Goal: Communication & Community: Ask a question

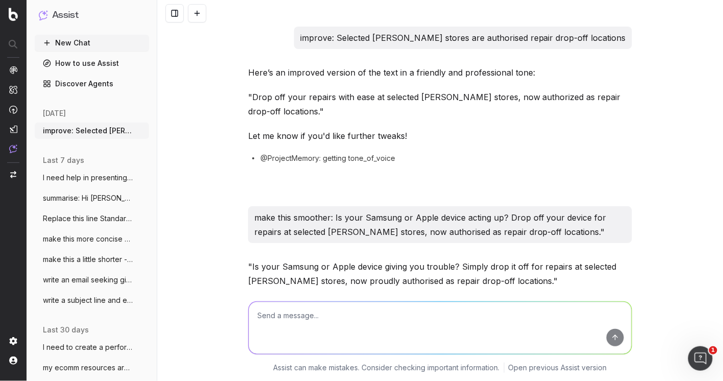
scroll to position [9436, 0]
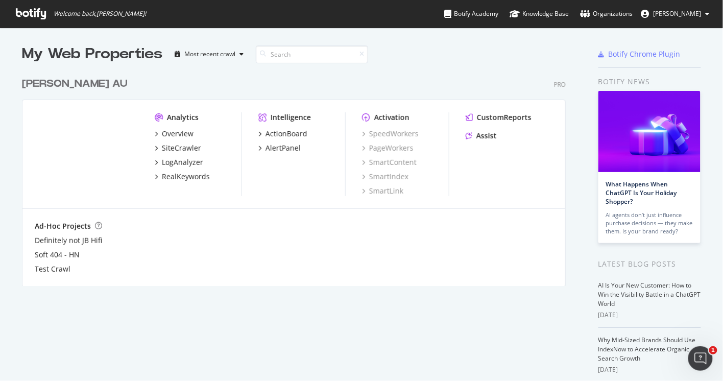
click at [85, 80] on div "Harvey Norman AU" at bounding box center [75, 84] width 106 height 15
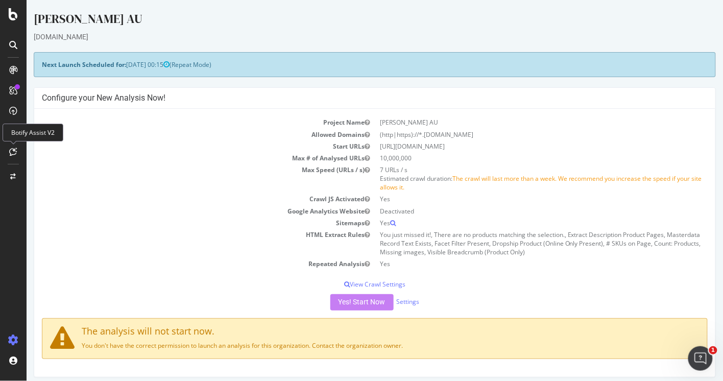
click at [14, 151] on icon at bounding box center [14, 152] width 8 height 8
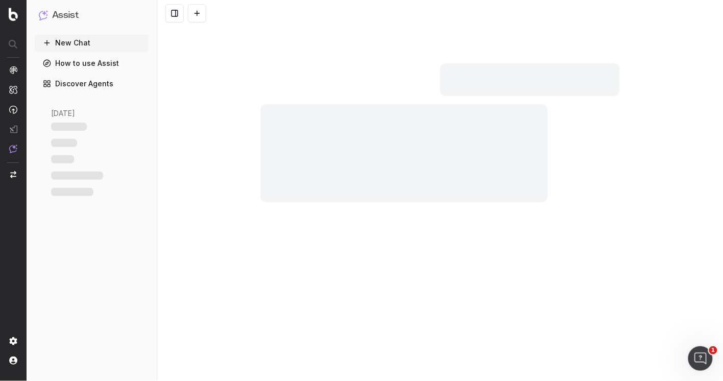
click at [331, 136] on div at bounding box center [404, 153] width 288 height 98
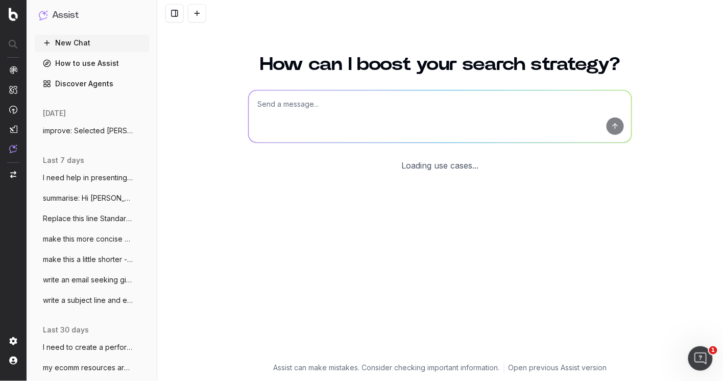
click at [288, 111] on textarea at bounding box center [440, 116] width 383 height 52
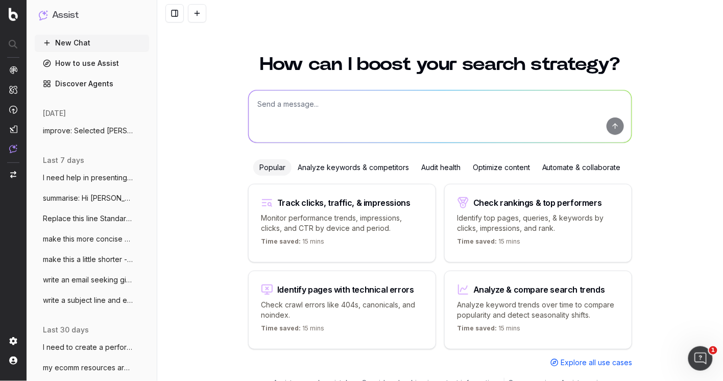
scroll to position [6, 0]
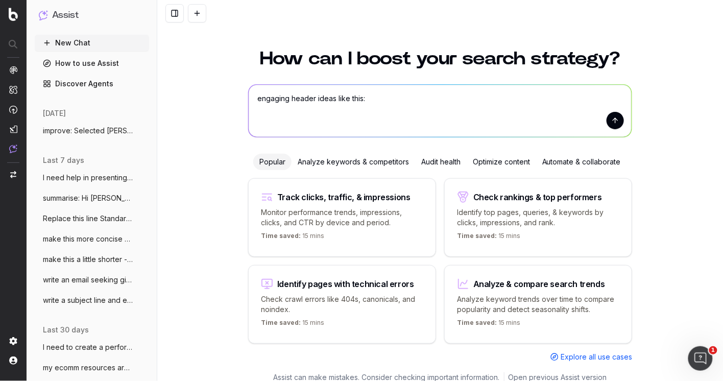
paste textarea "Discover What’s New in Pixel 10 Pixel 10: The New Features and Innovations"
type textarea "engaging header ideas like this: Discover What’s New in Pixel 10 Pixel 10: The …"
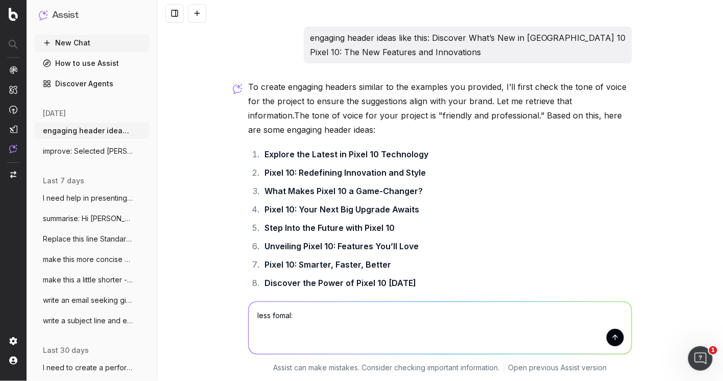
paste textarea "We’re incredibly grateful for the friendships, guidance, support, and opportuni…"
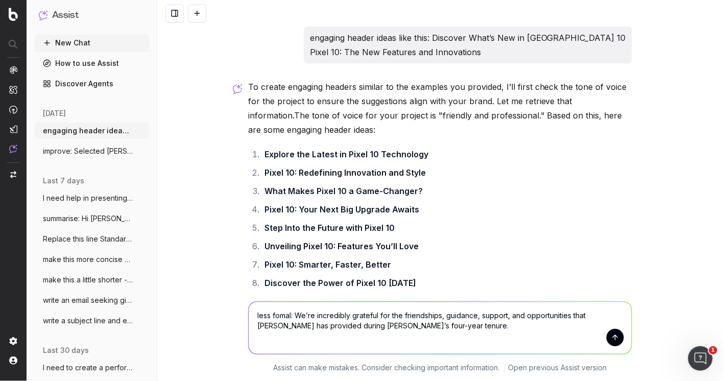
drag, startPoint x: 351, startPoint y: 326, endPoint x: 327, endPoint y: 324, distance: 24.1
click at [327, 324] on textarea "less fomal: We’re incredibly grateful for the friendships, guidance, support, a…" at bounding box center [440, 328] width 383 height 52
type textarea "less fomal: We’re incredibly grateful for the friendships, guidance, support, a…"
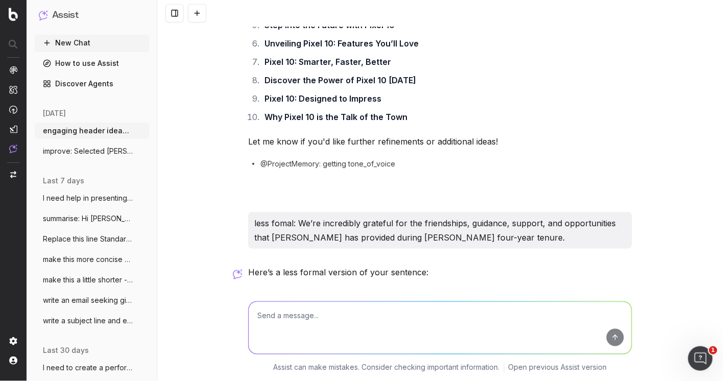
scroll to position [300, 0]
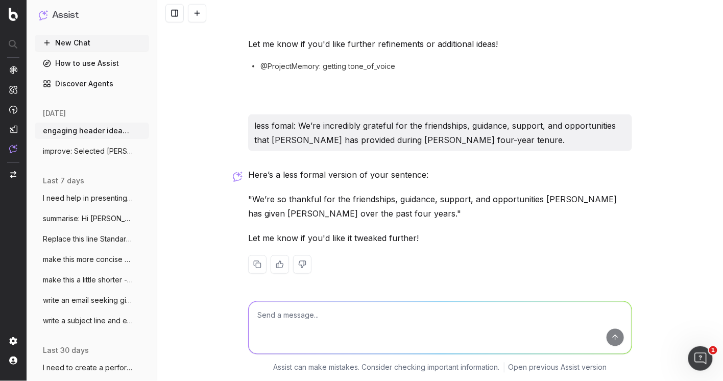
click at [380, 214] on p ""We’re so thankful for the friendships, guidance, support, and opportunities Mu…" at bounding box center [440, 206] width 384 height 29
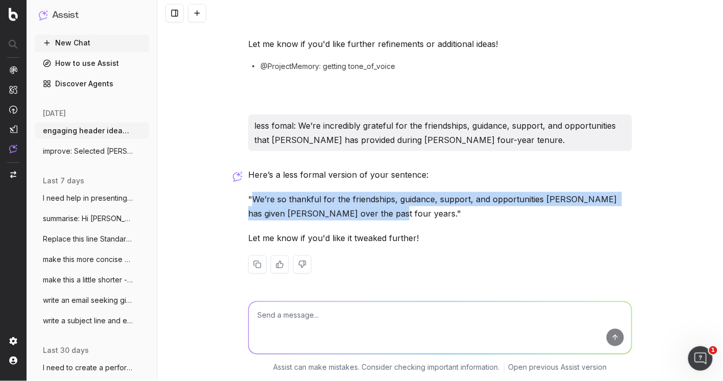
drag, startPoint x: 368, startPoint y: 213, endPoint x: 256, endPoint y: 203, distance: 112.4
click at [255, 202] on p ""We’re so thankful for the friendships, guidance, support, and opportunities Mu…" at bounding box center [440, 206] width 384 height 29
copy p "We’re so thankful for the friendships, guidance, support, and opportunities Mui…"
